Goal: Entertainment & Leisure: Consume media (video, audio)

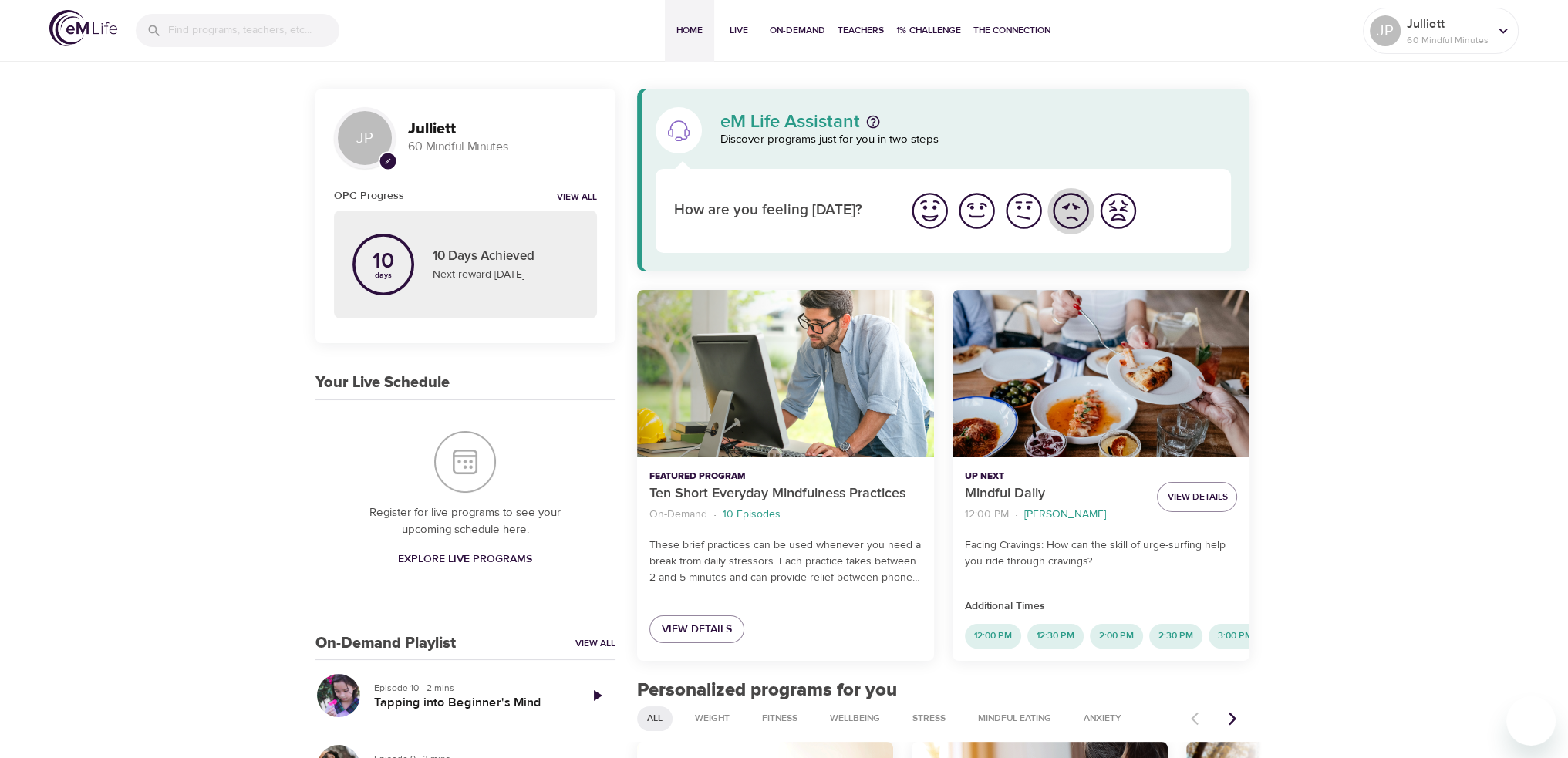
click at [1082, 210] on img "I'm feeling bad" at bounding box center [1071, 211] width 43 height 43
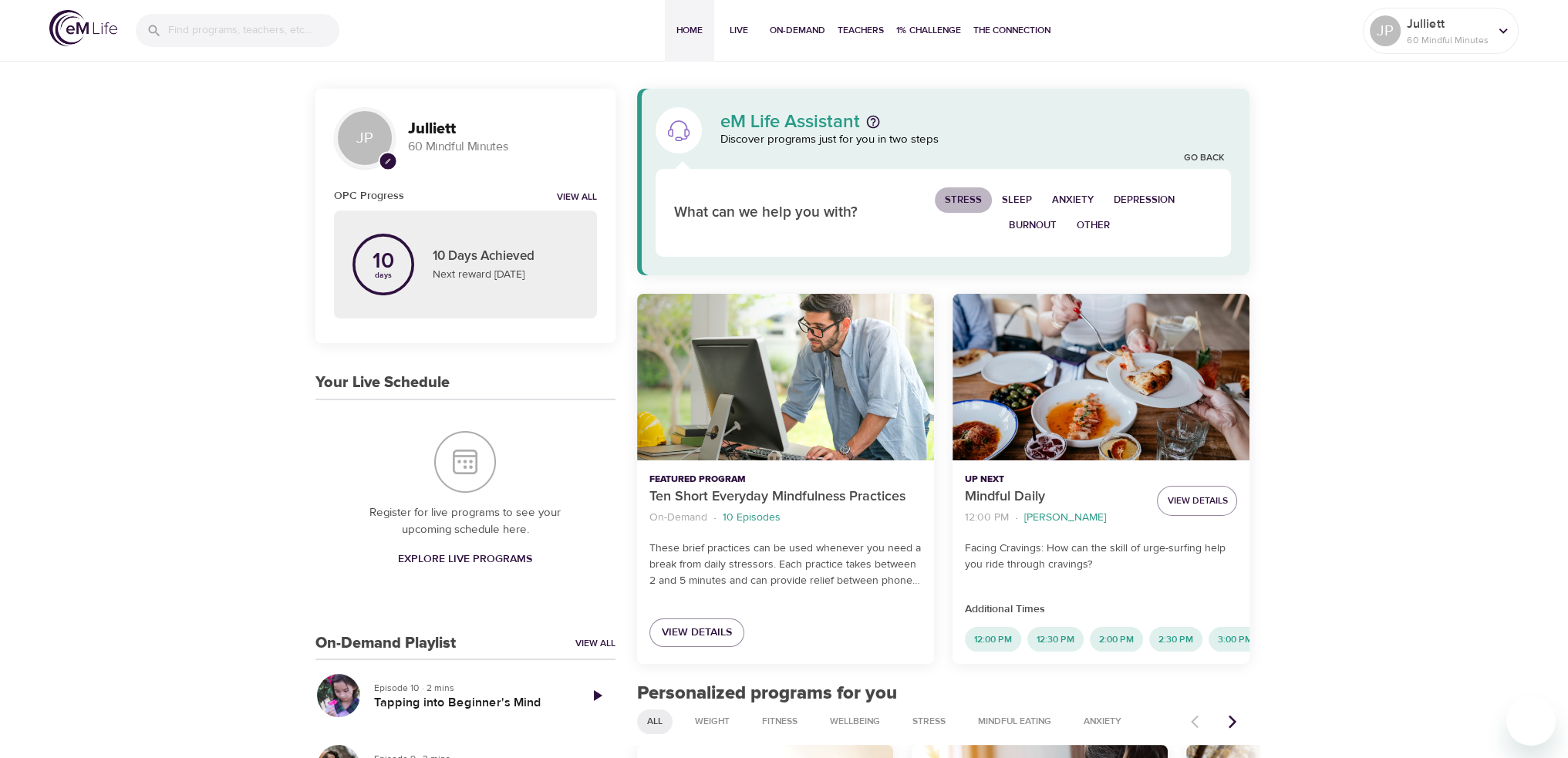
click at [953, 195] on span "Stress" at bounding box center [963, 200] width 37 height 17
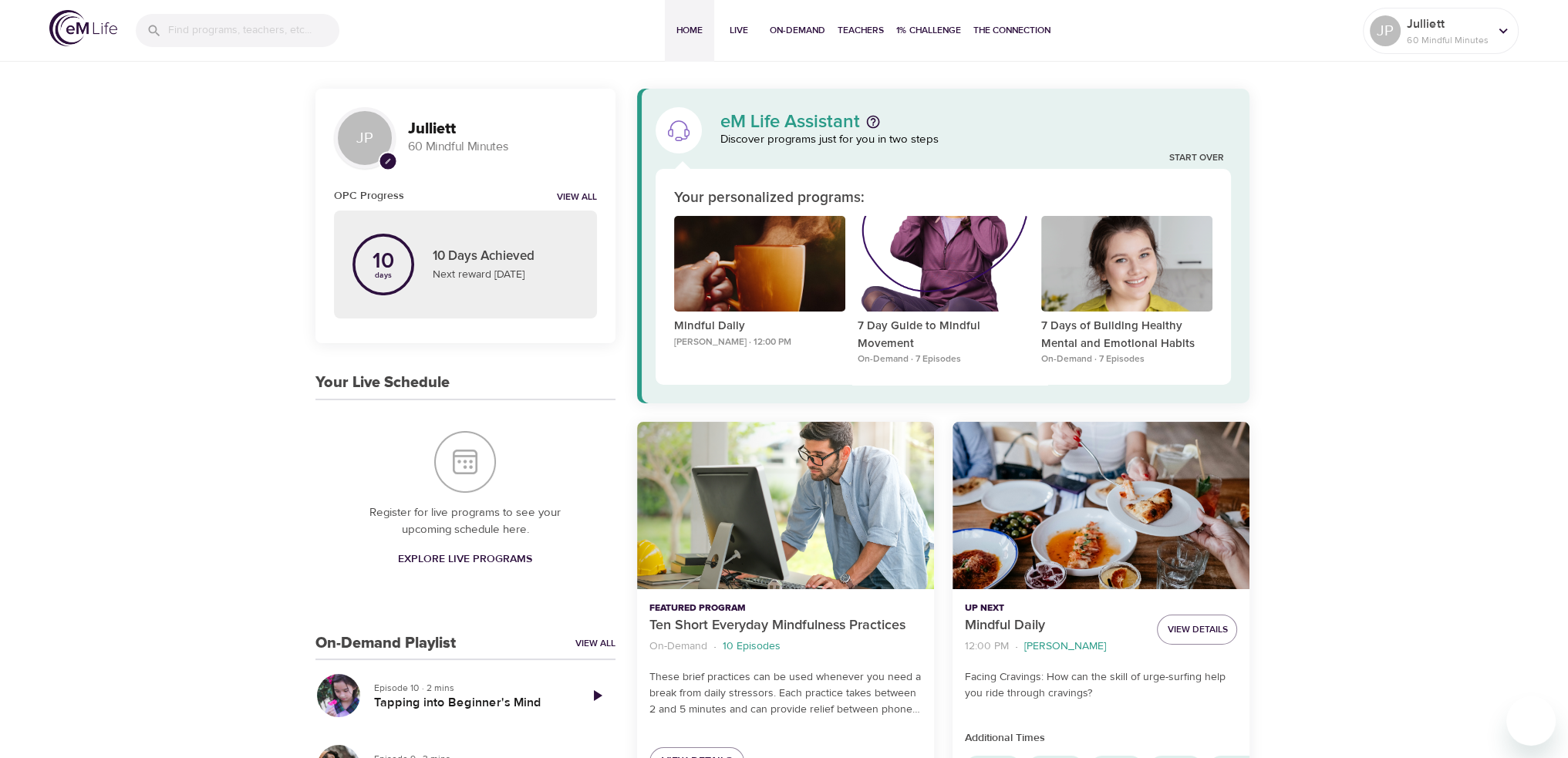
click at [1132, 199] on div "Your personalized programs:" at bounding box center [943, 198] width 539 height 22
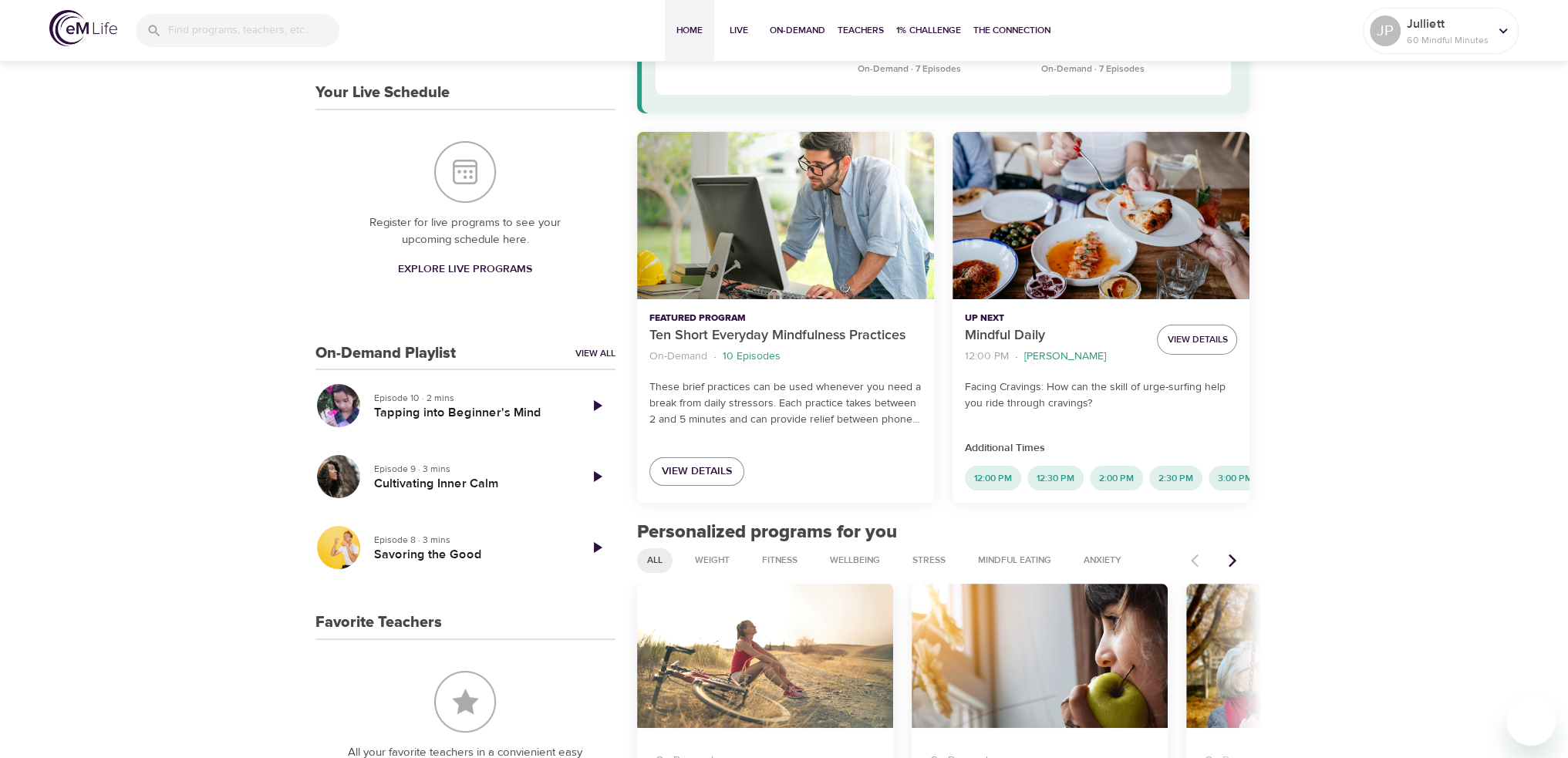
scroll to position [294, 0]
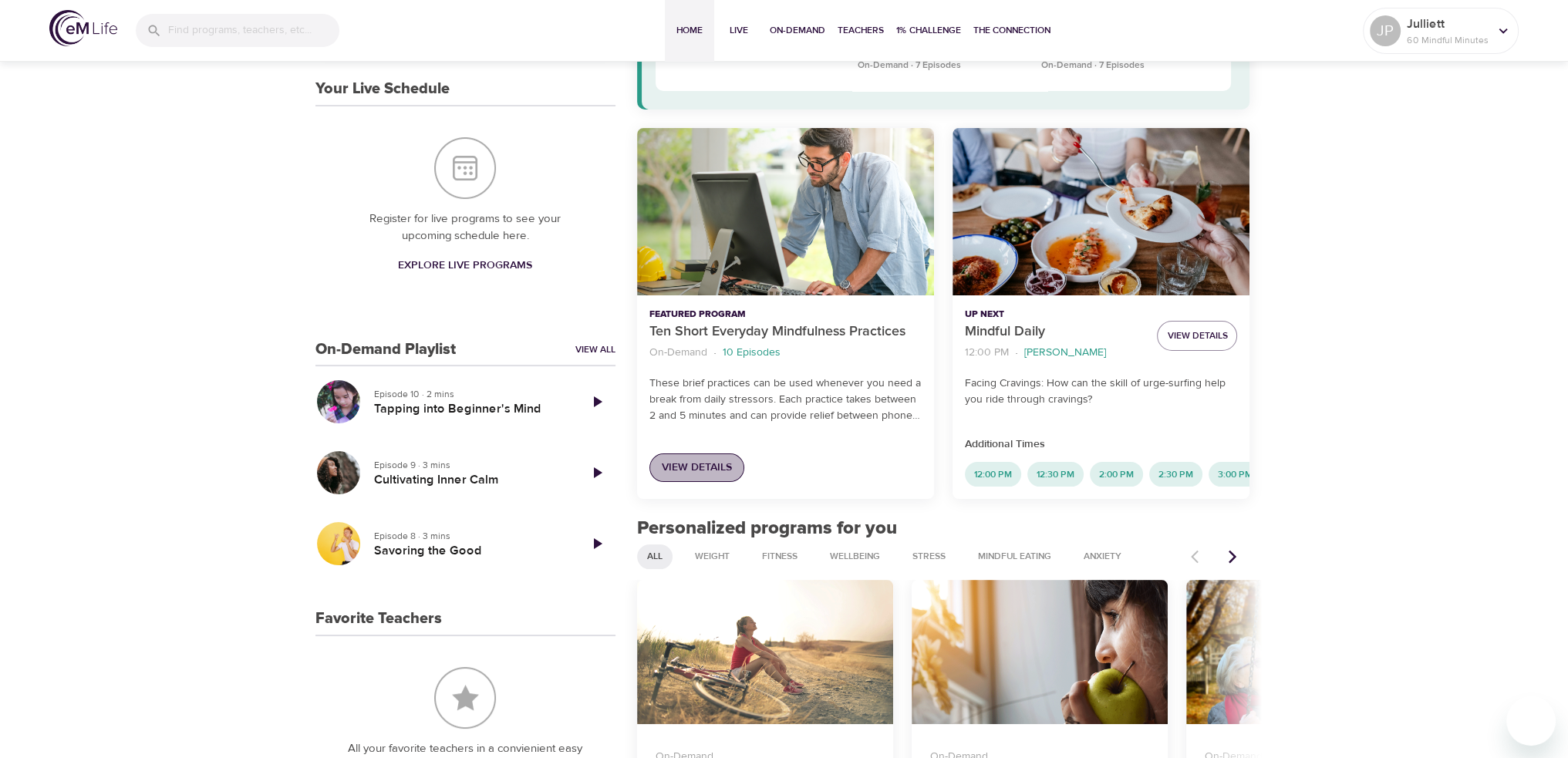
click at [702, 474] on span "View Details" at bounding box center [696, 467] width 70 height 19
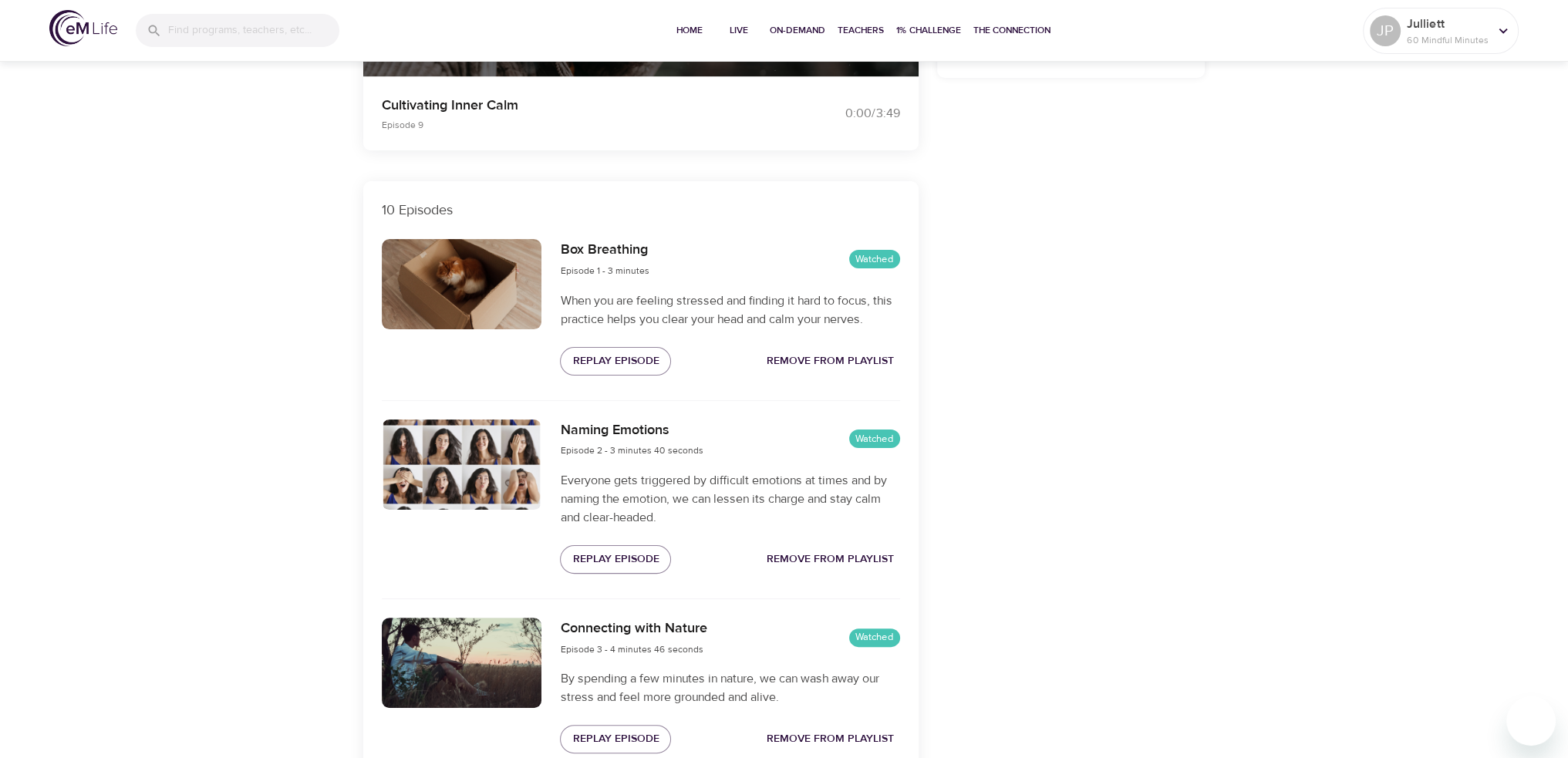
scroll to position [400, 0]
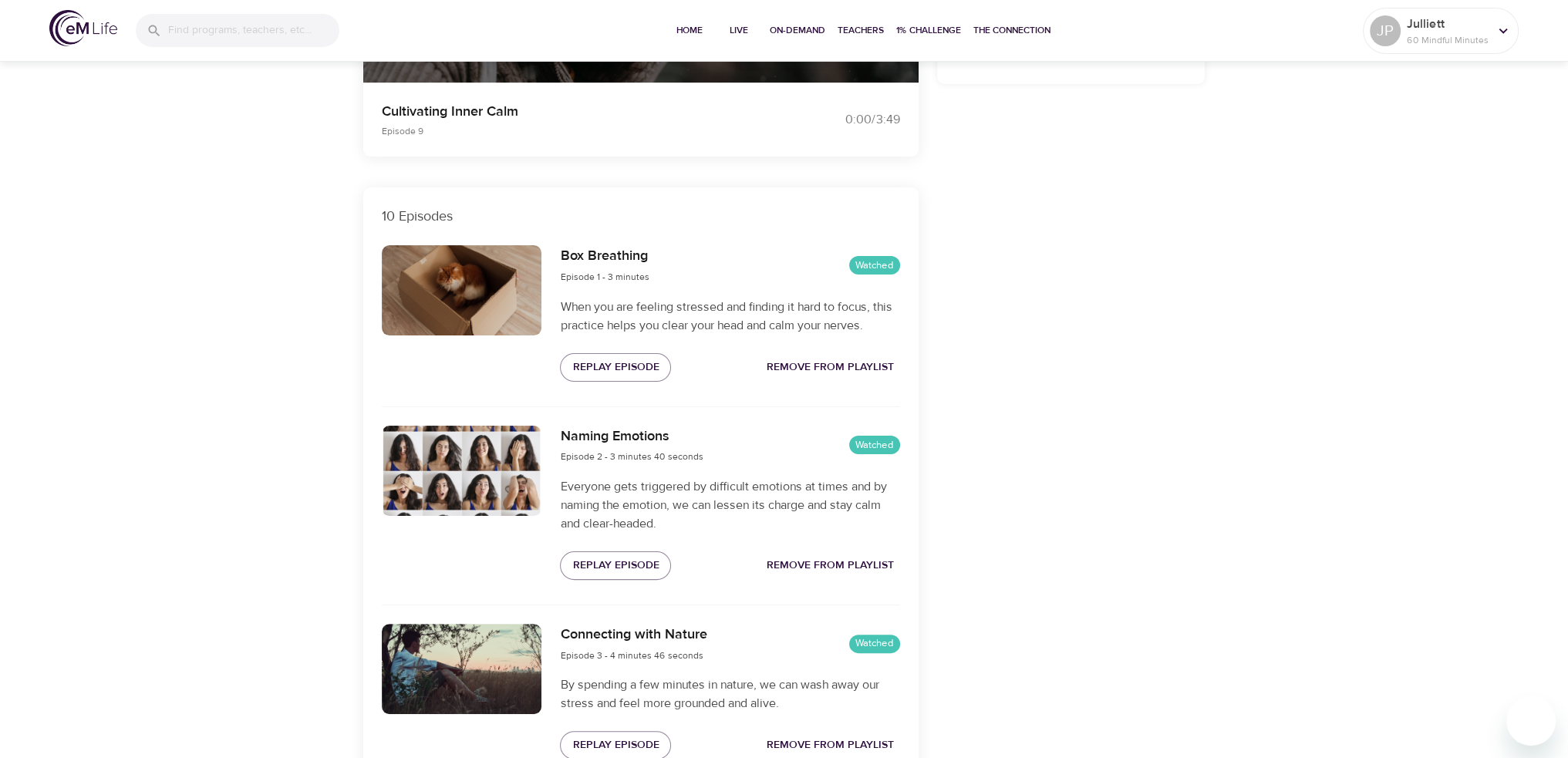
click at [850, 367] on span "Remove from Playlist" at bounding box center [830, 367] width 127 height 19
click at [831, 571] on span "Remove from Playlist" at bounding box center [830, 565] width 127 height 19
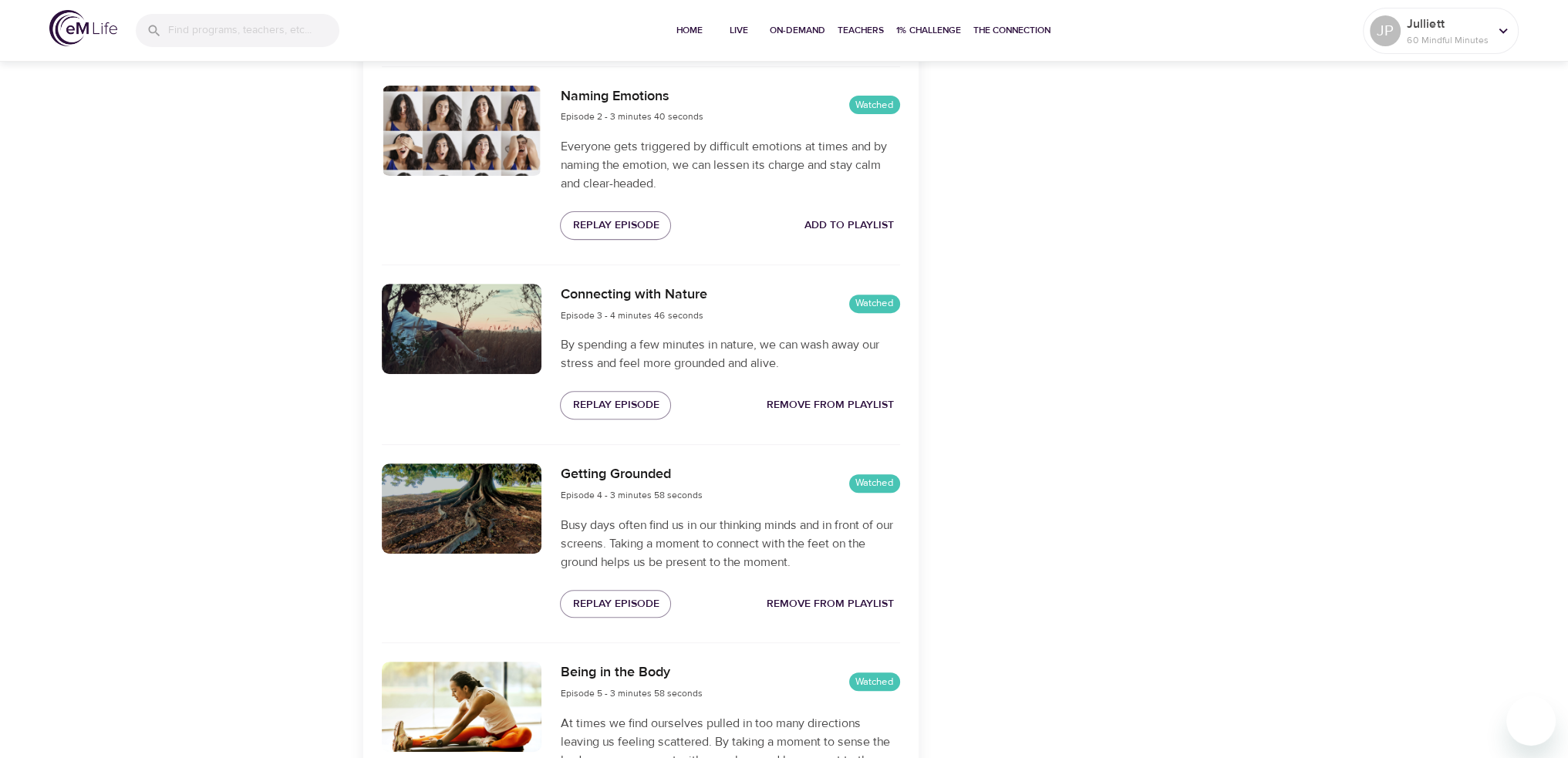
scroll to position [769, 0]
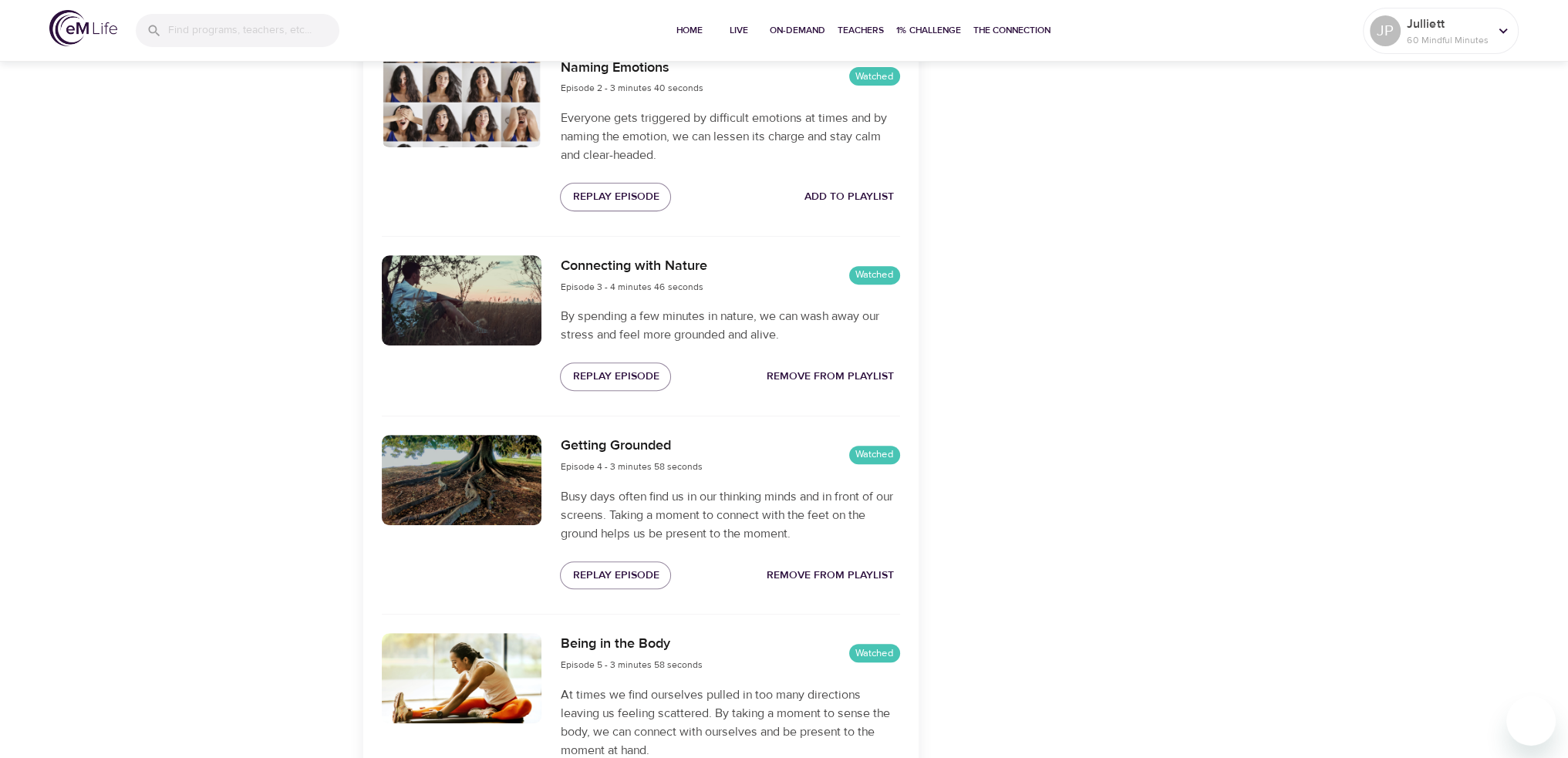
click at [841, 374] on span "Remove from Playlist" at bounding box center [830, 377] width 127 height 19
click at [851, 566] on span "Remove from Playlist" at bounding box center [830, 576] width 127 height 19
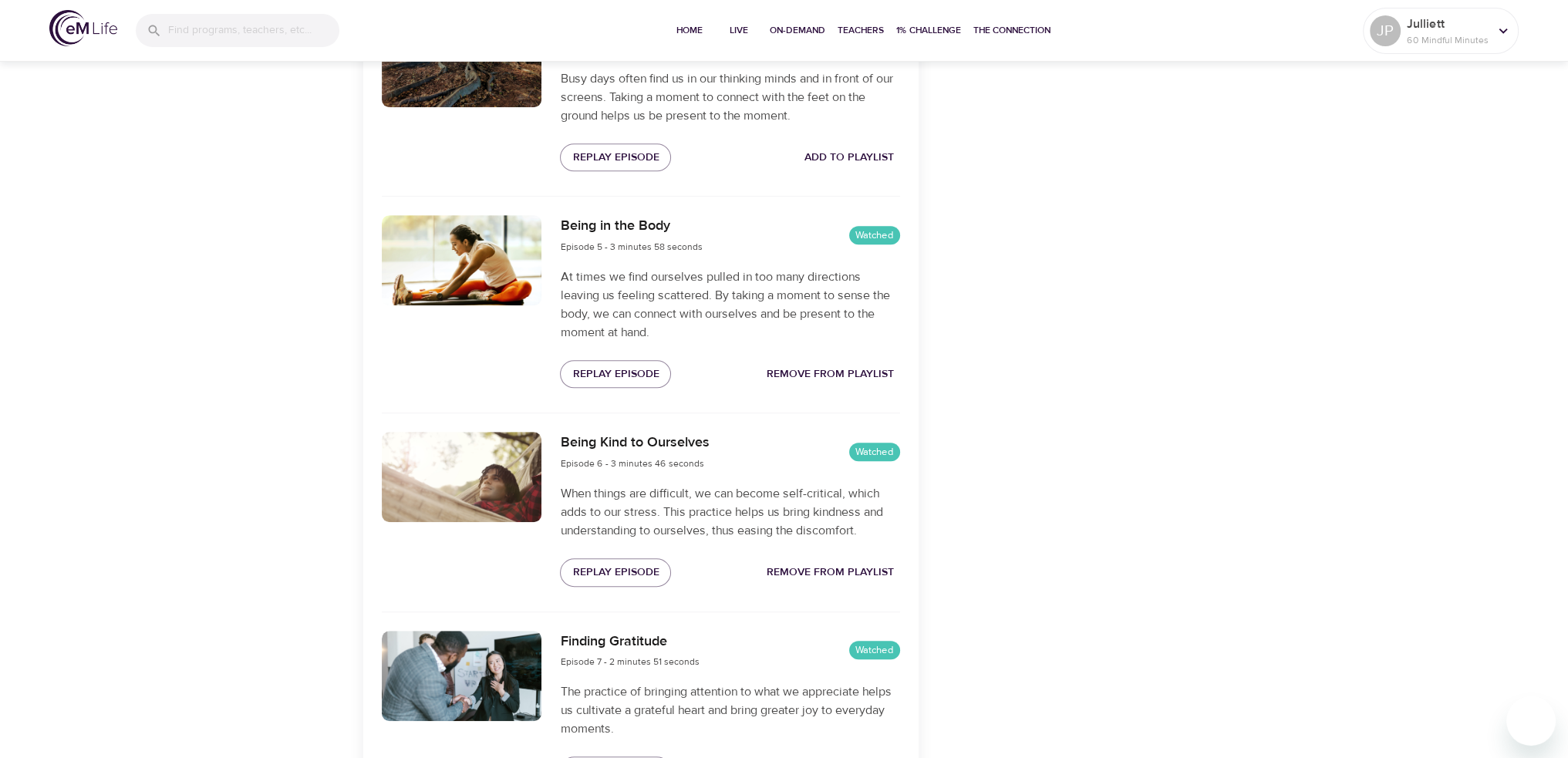
scroll to position [1227, 0]
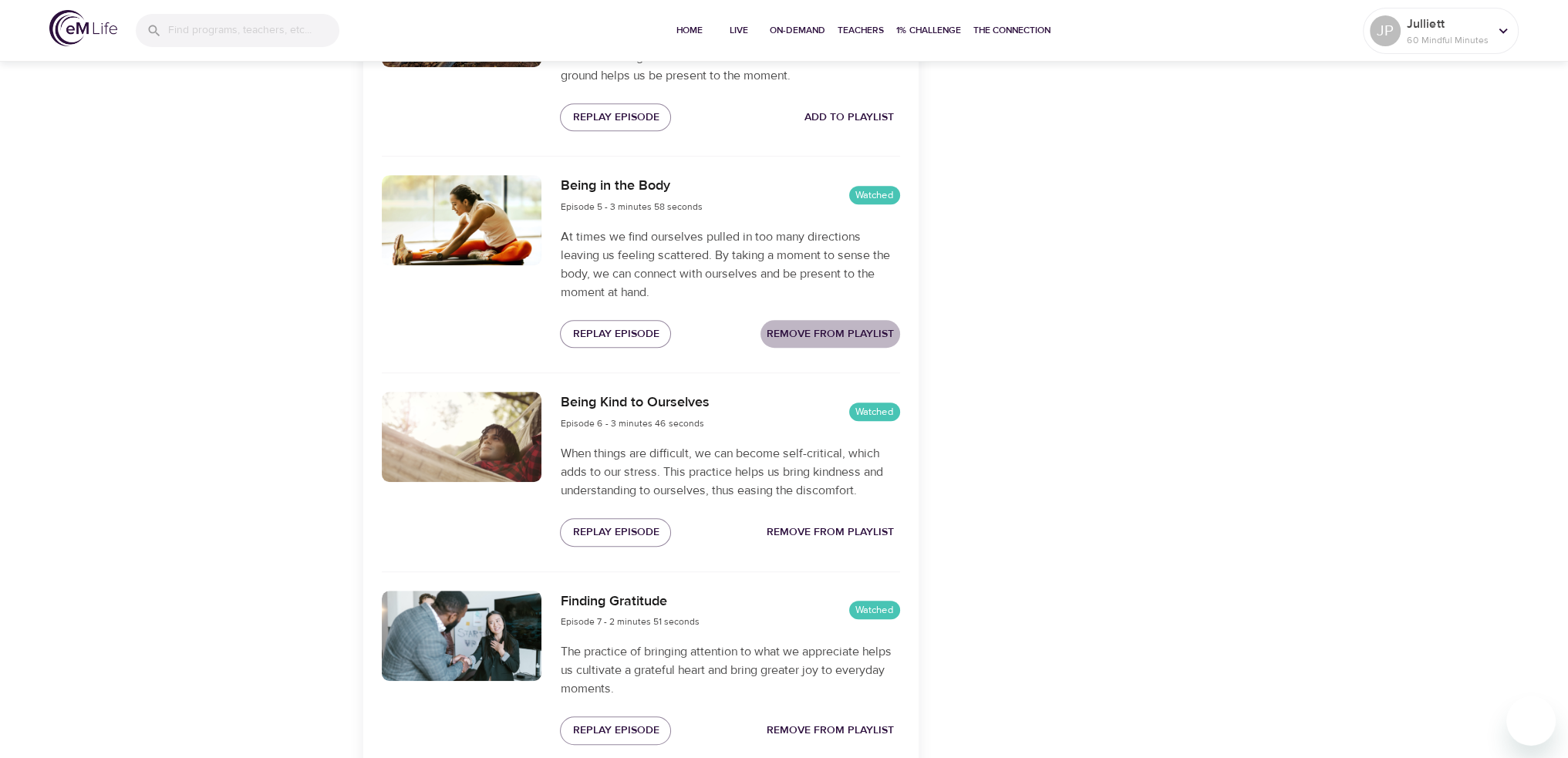
click at [886, 337] on span "Remove from Playlist" at bounding box center [830, 334] width 127 height 19
click at [860, 535] on span "Remove from Playlist" at bounding box center [830, 532] width 127 height 19
click at [859, 719] on button "Remove from Playlist" at bounding box center [830, 731] width 140 height 28
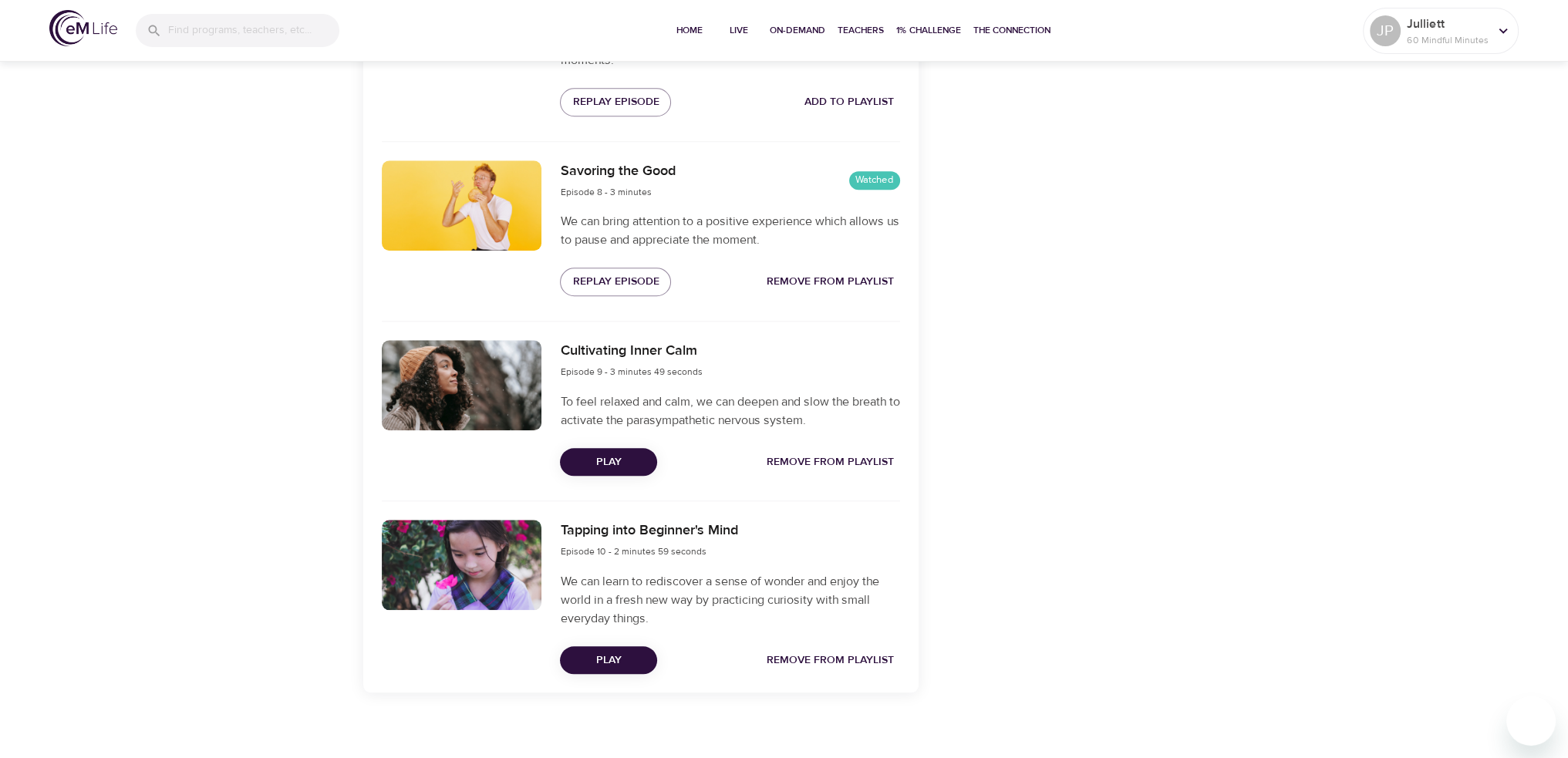
scroll to position [1867, 0]
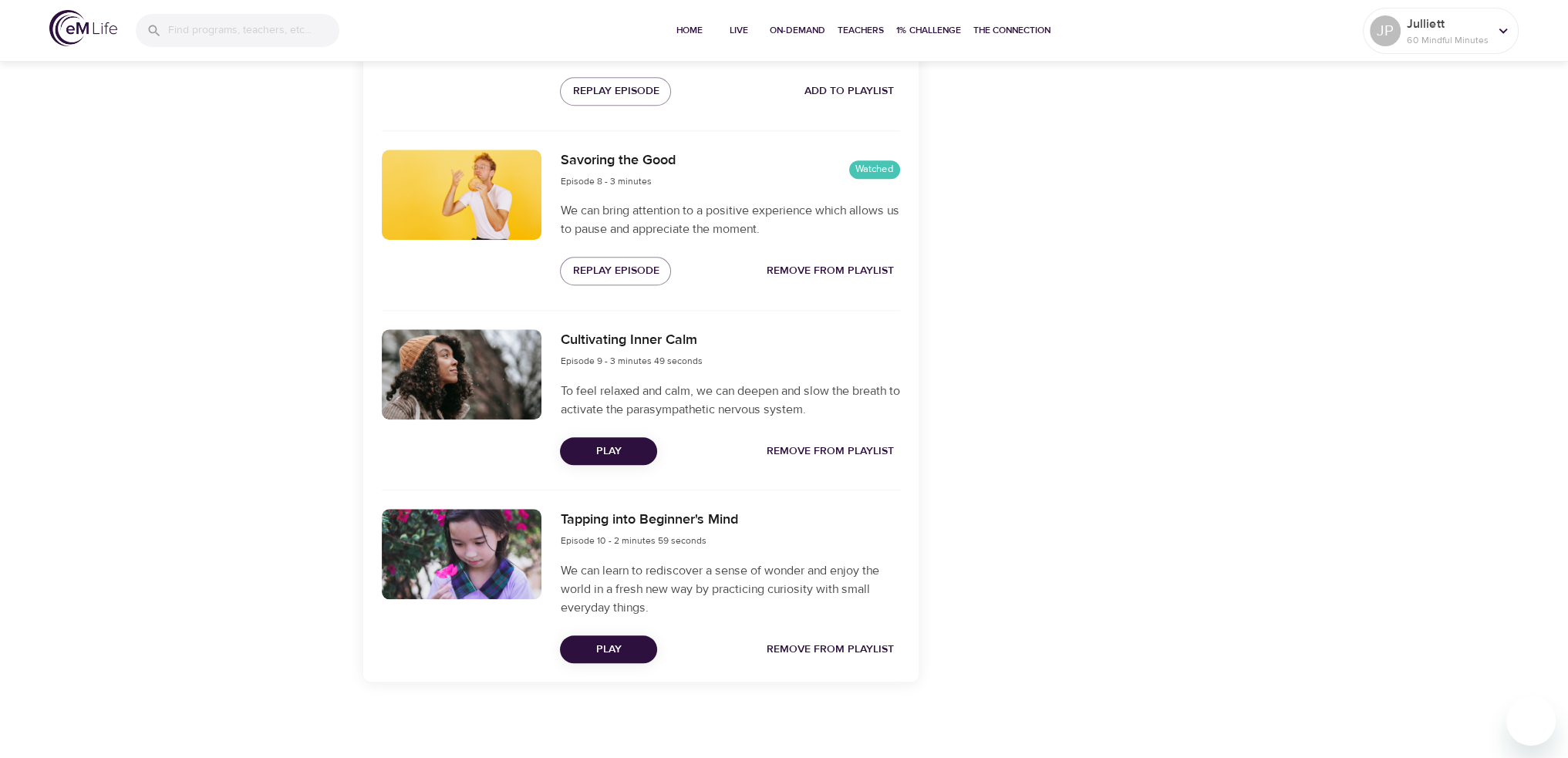
click at [853, 275] on span "Remove from Playlist" at bounding box center [830, 271] width 127 height 19
click at [857, 448] on span "Remove from Playlist" at bounding box center [830, 452] width 127 height 19
click at [823, 646] on span "Remove from Playlist" at bounding box center [830, 650] width 127 height 19
click at [587, 452] on span "Play" at bounding box center [609, 452] width 73 height 19
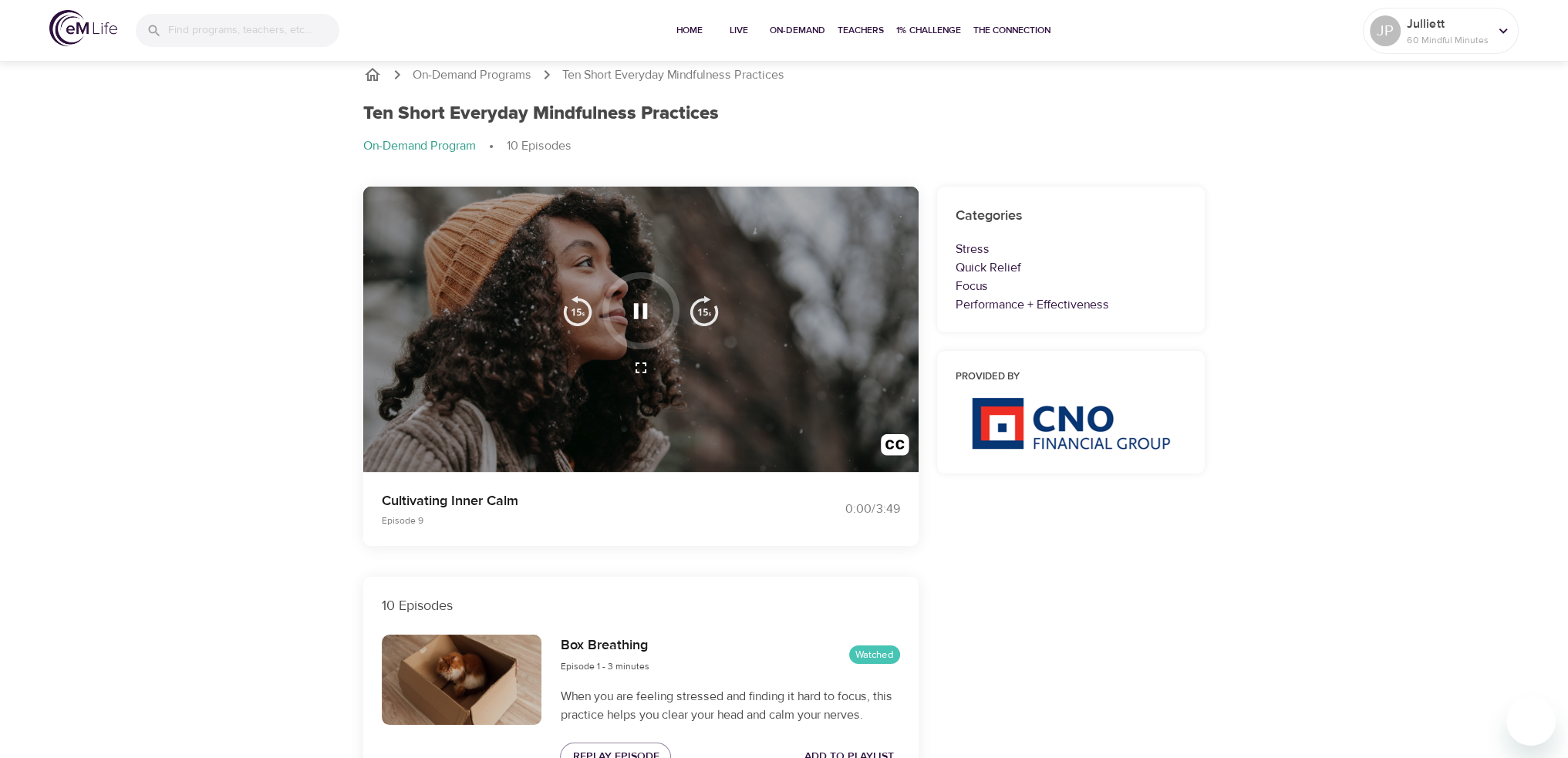
scroll to position [0, 0]
